Goal: Check status

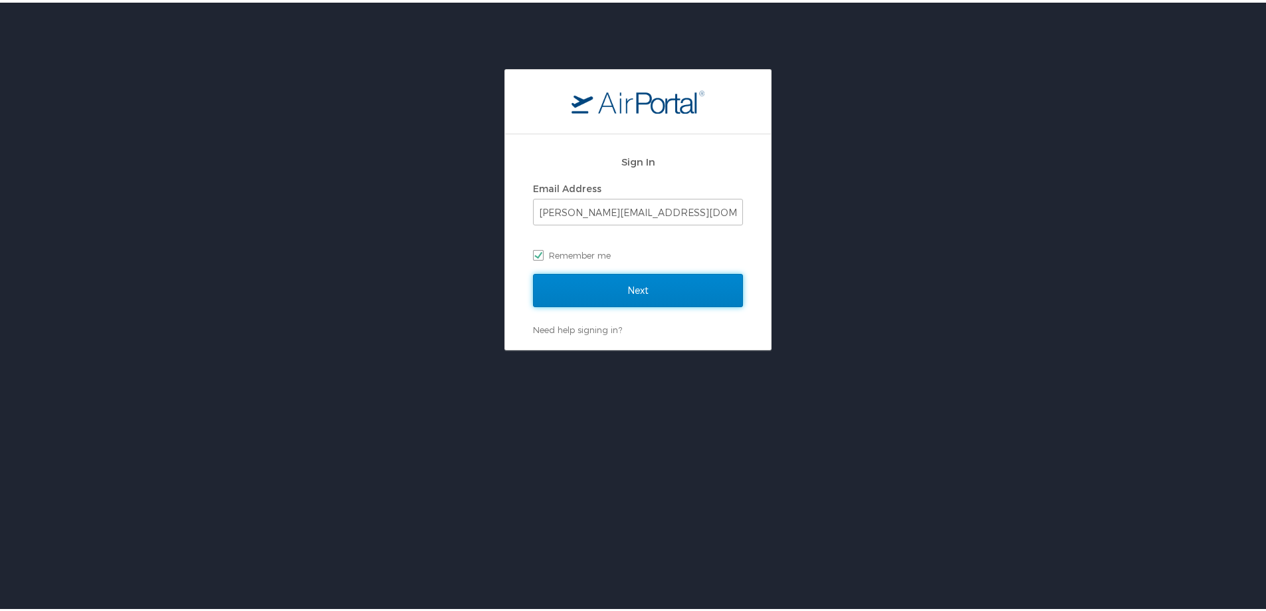
click at [634, 283] on input "Next" at bounding box center [638, 287] width 210 height 33
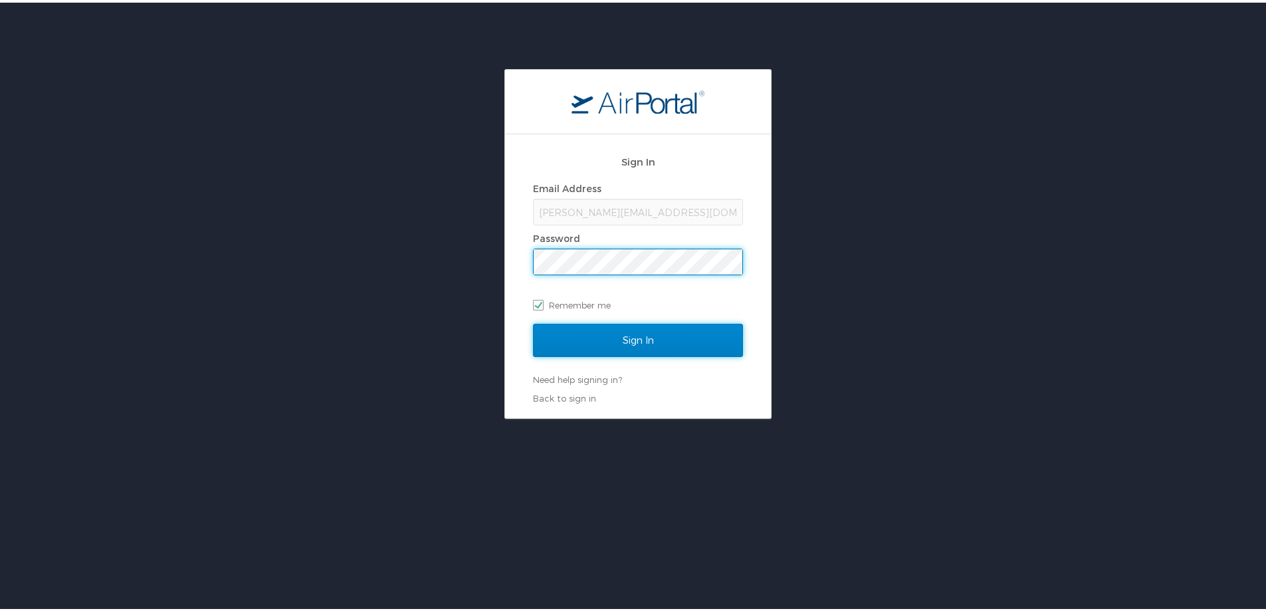
click at [665, 344] on input "Sign In" at bounding box center [638, 337] width 210 height 33
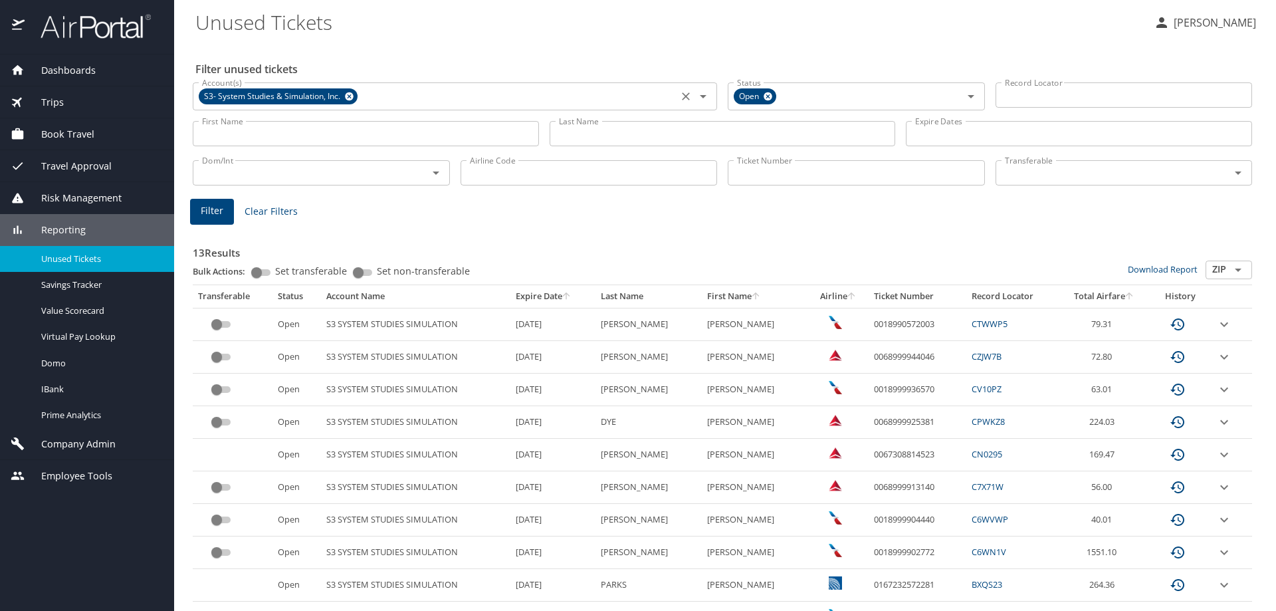
click at [348, 96] on icon at bounding box center [349, 96] width 9 height 9
click at [356, 98] on input "Account(s)" at bounding box center [435, 94] width 477 height 17
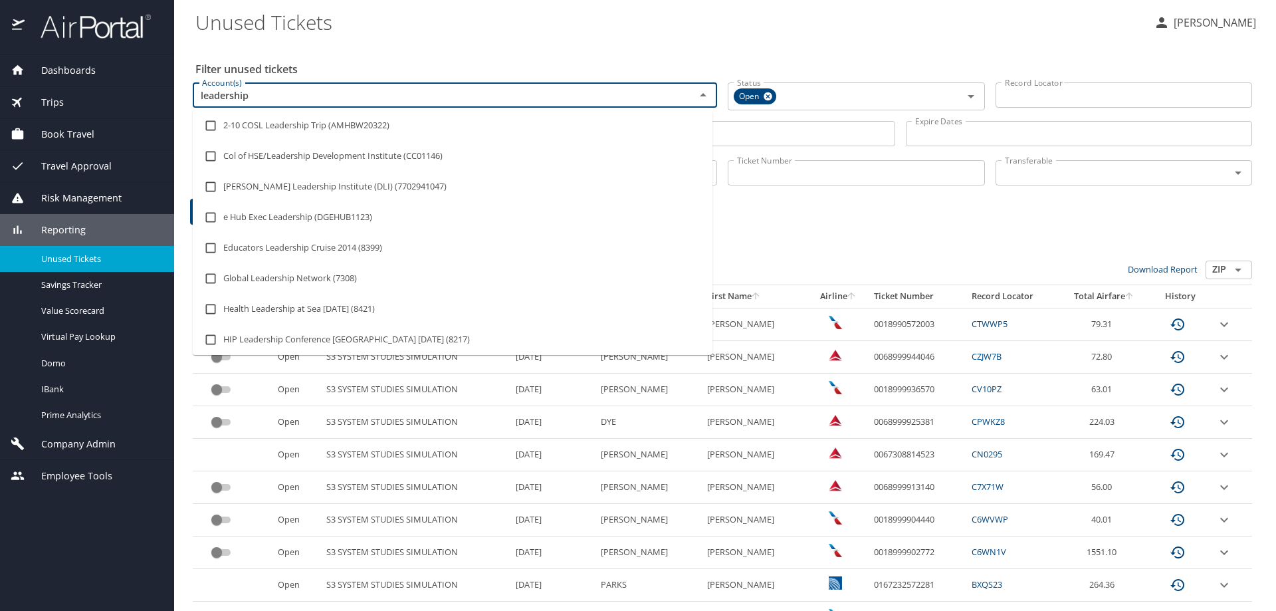
type input "leadership a"
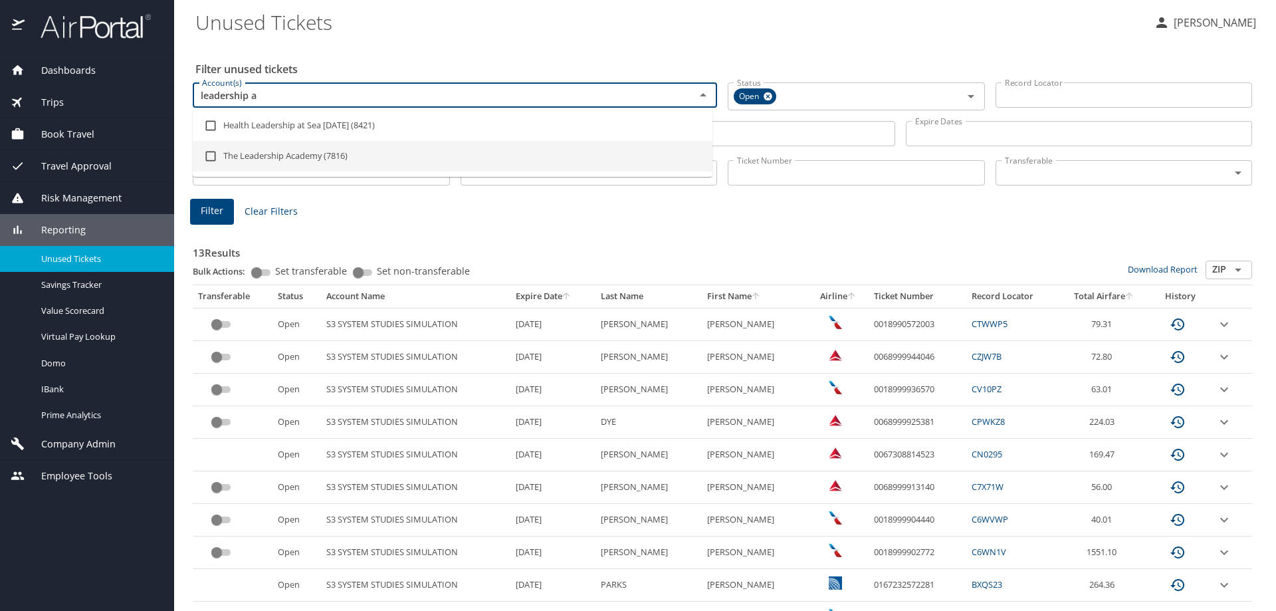
click at [376, 146] on li "The Leadership Academy (7816)" at bounding box center [453, 156] width 520 height 31
checkbox input "true"
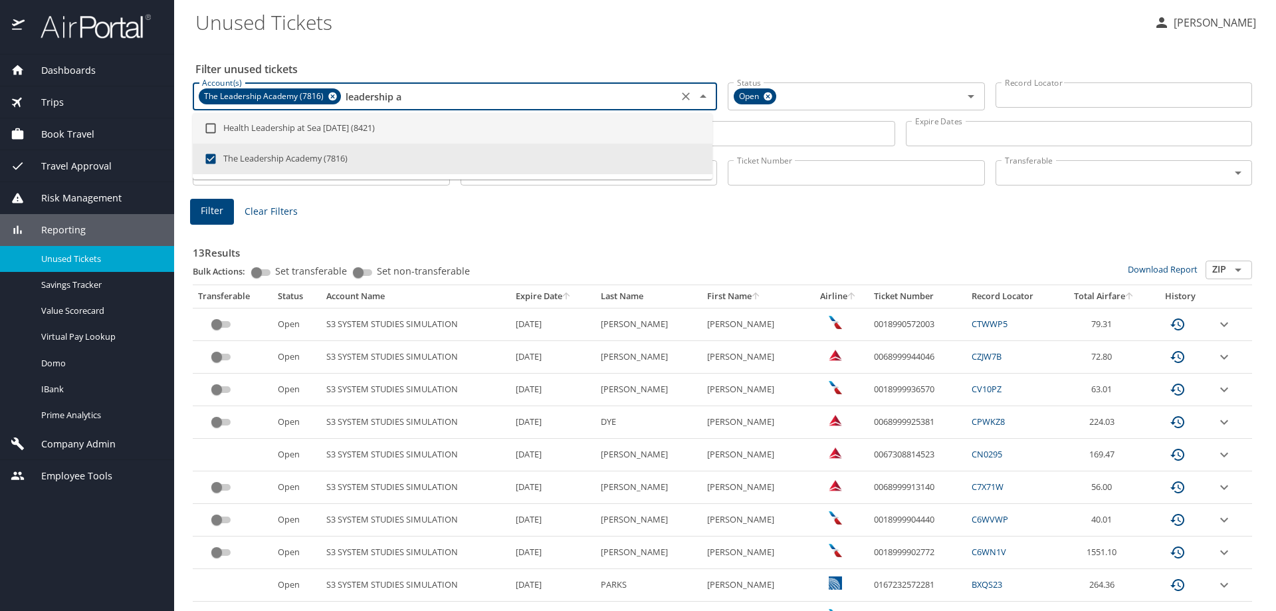
type input "leadership a"
click at [470, 51] on div "Filter unused tickets Account(s) The Leadership Academy (7816) Account(s) Statu…" at bounding box center [725, 408] width 1060 height 730
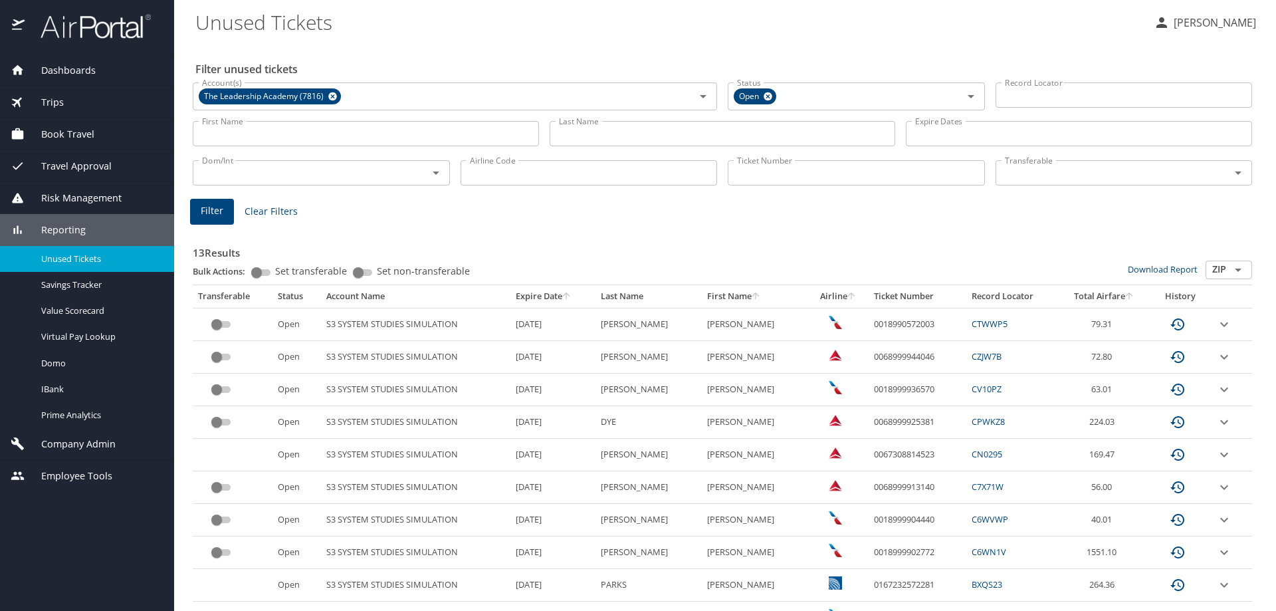
click at [604, 126] on input "Last Name" at bounding box center [723, 133] width 346 height 25
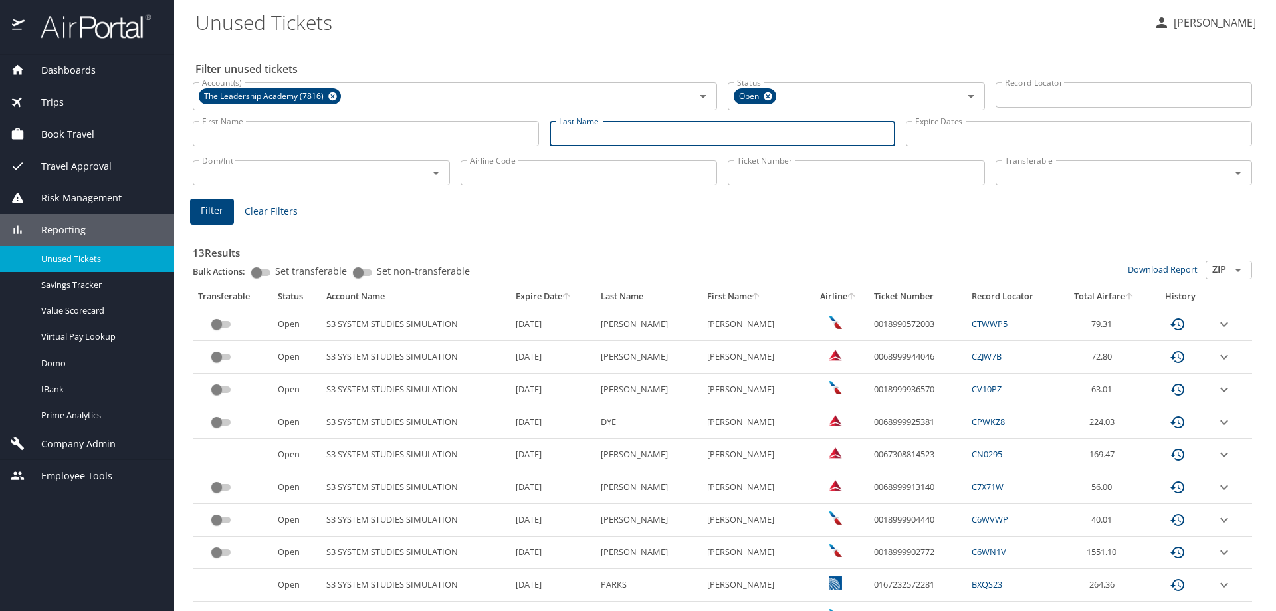
click at [757, 174] on input "Ticket Number" at bounding box center [856, 172] width 257 height 25
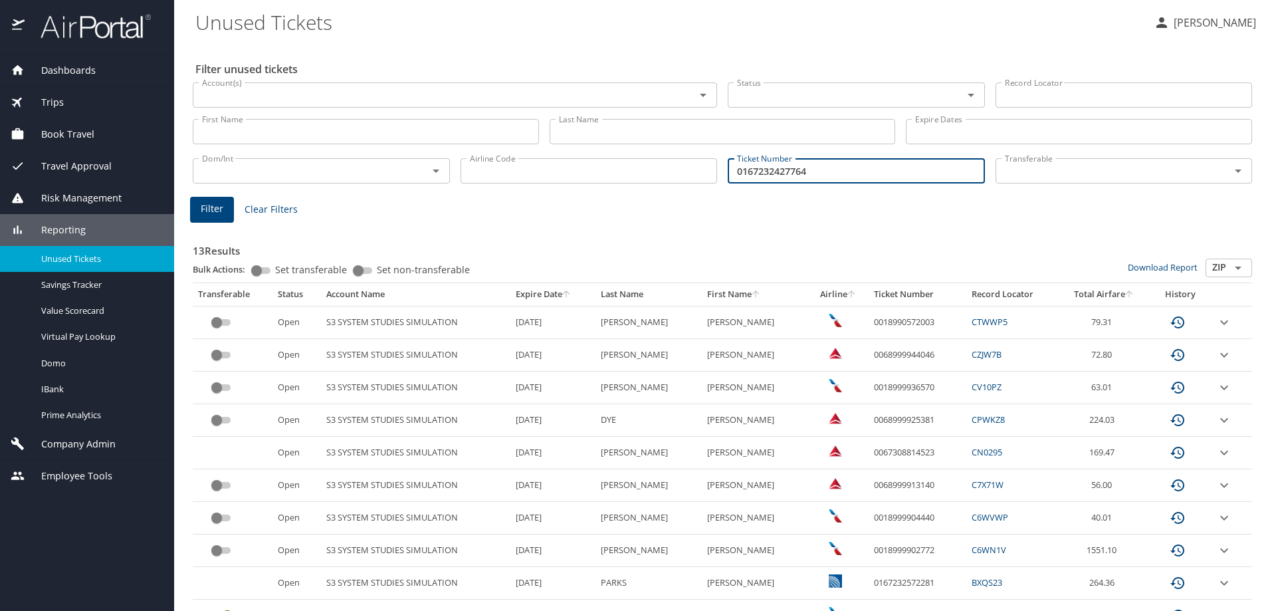
type input "0167232427764"
click at [212, 207] on span "Filter" at bounding box center [212, 209] width 23 height 17
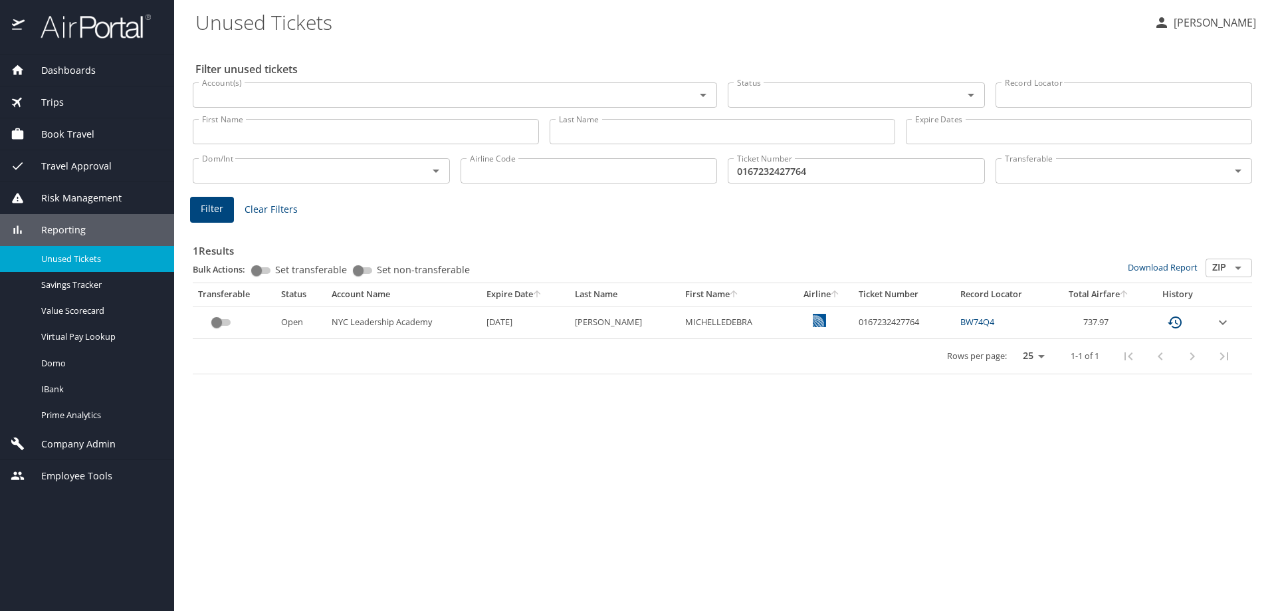
click at [882, 321] on td "0167232427764" at bounding box center [905, 322] width 102 height 33
copy td "0167232427764"
click at [752, 411] on div "Filter unused tickets Account(s) Account(s) Status Status Record Locator Record…" at bounding box center [725, 327] width 1060 height 568
click at [754, 77] on div "Status Status" at bounding box center [856, 93] width 257 height 33
